Goal: Task Accomplishment & Management: Use online tool/utility

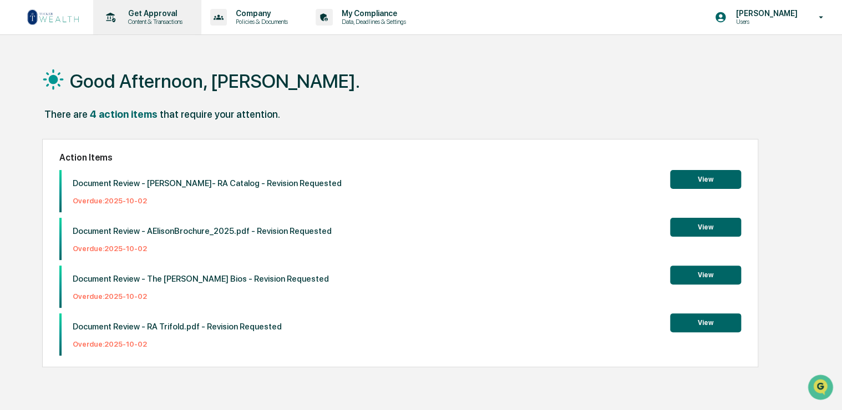
click at [162, 18] on p "Content & Transactions" at bounding box center [153, 22] width 69 height 8
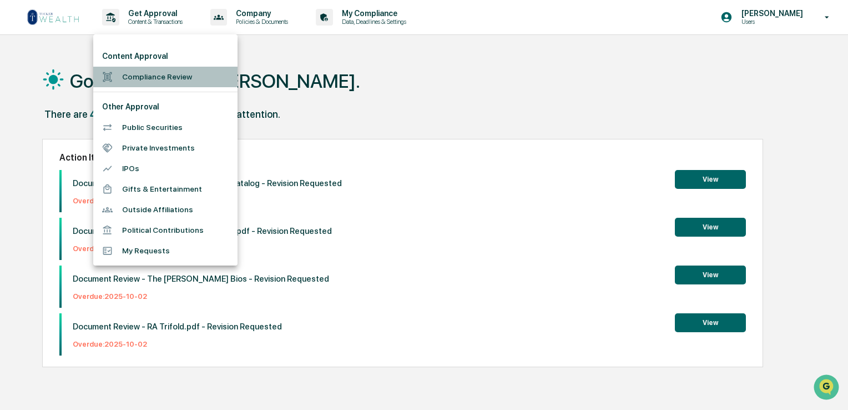
click at [170, 74] on li "Compliance Review" at bounding box center [165, 77] width 144 height 21
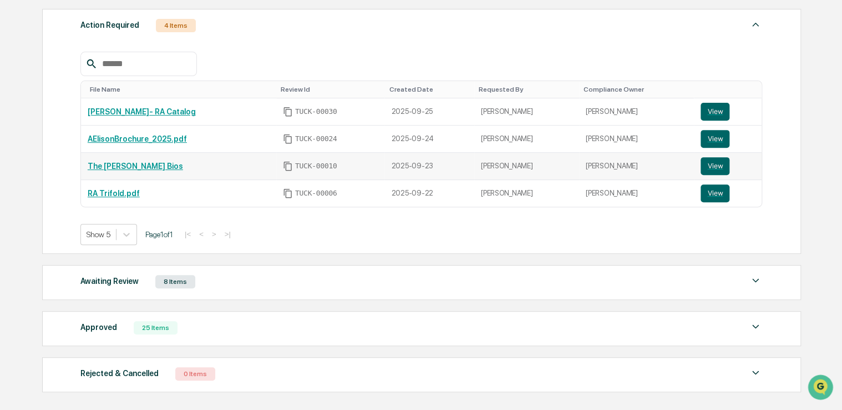
scroll to position [166, 0]
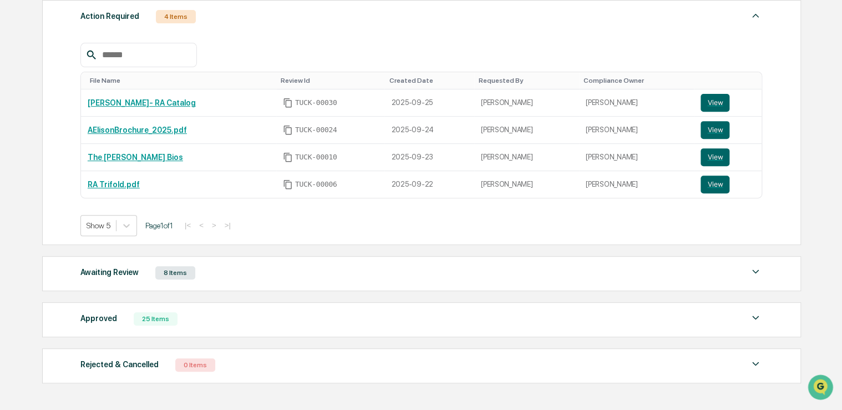
click at [191, 318] on div "Approved 25 Items" at bounding box center [421, 319] width 683 height 16
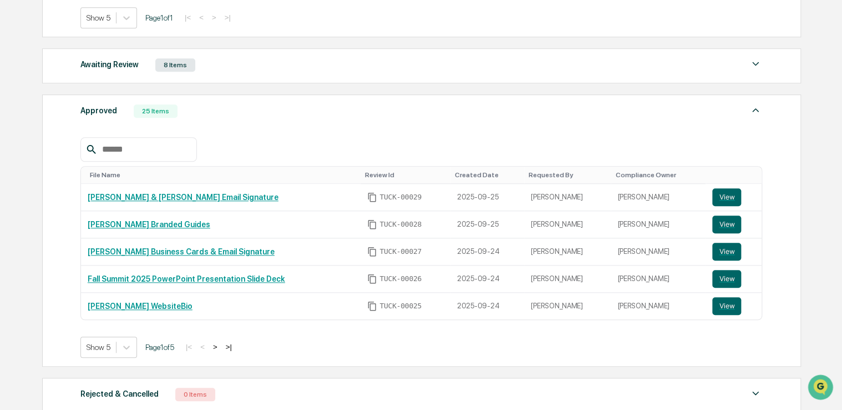
scroll to position [388, 0]
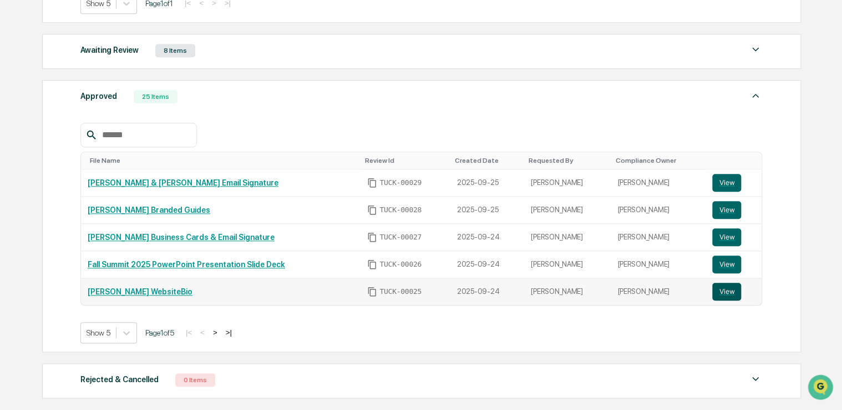
click at [717, 292] on button "View" at bounding box center [727, 291] width 29 height 18
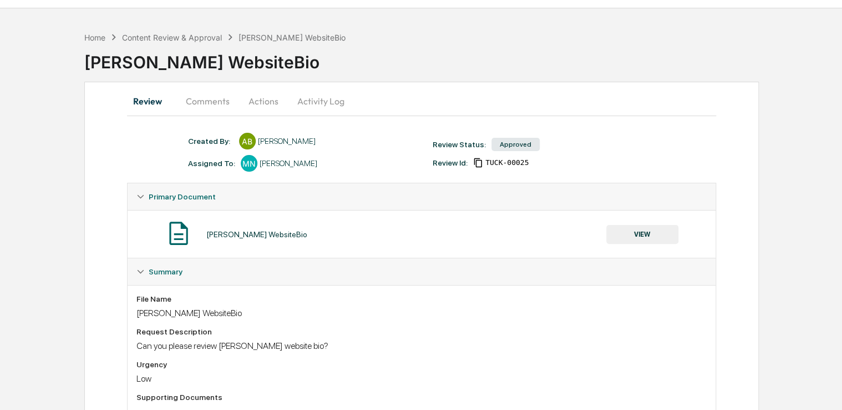
scroll to position [62, 0]
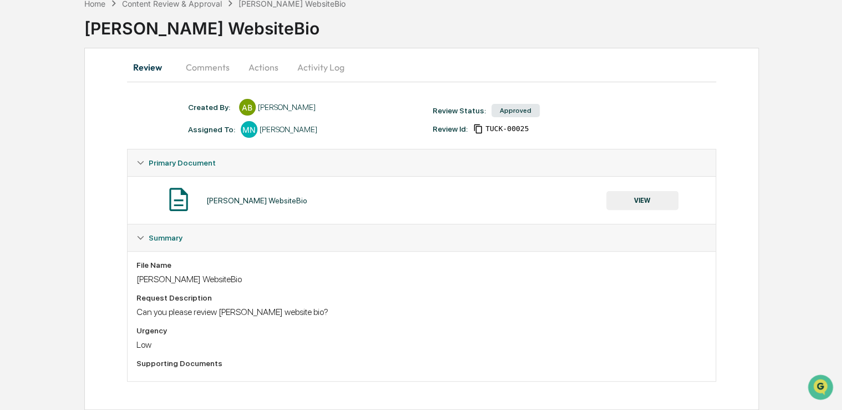
click at [189, 73] on button "Comments" at bounding box center [208, 67] width 62 height 27
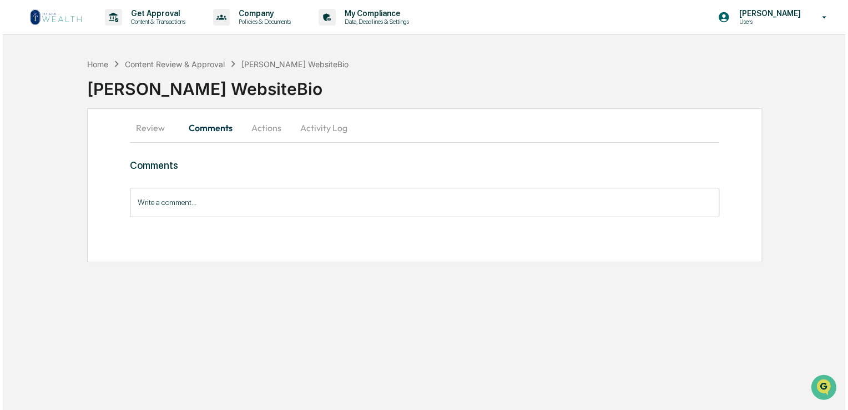
scroll to position [0, 0]
